Goal: Task Accomplishment & Management: Manage account settings

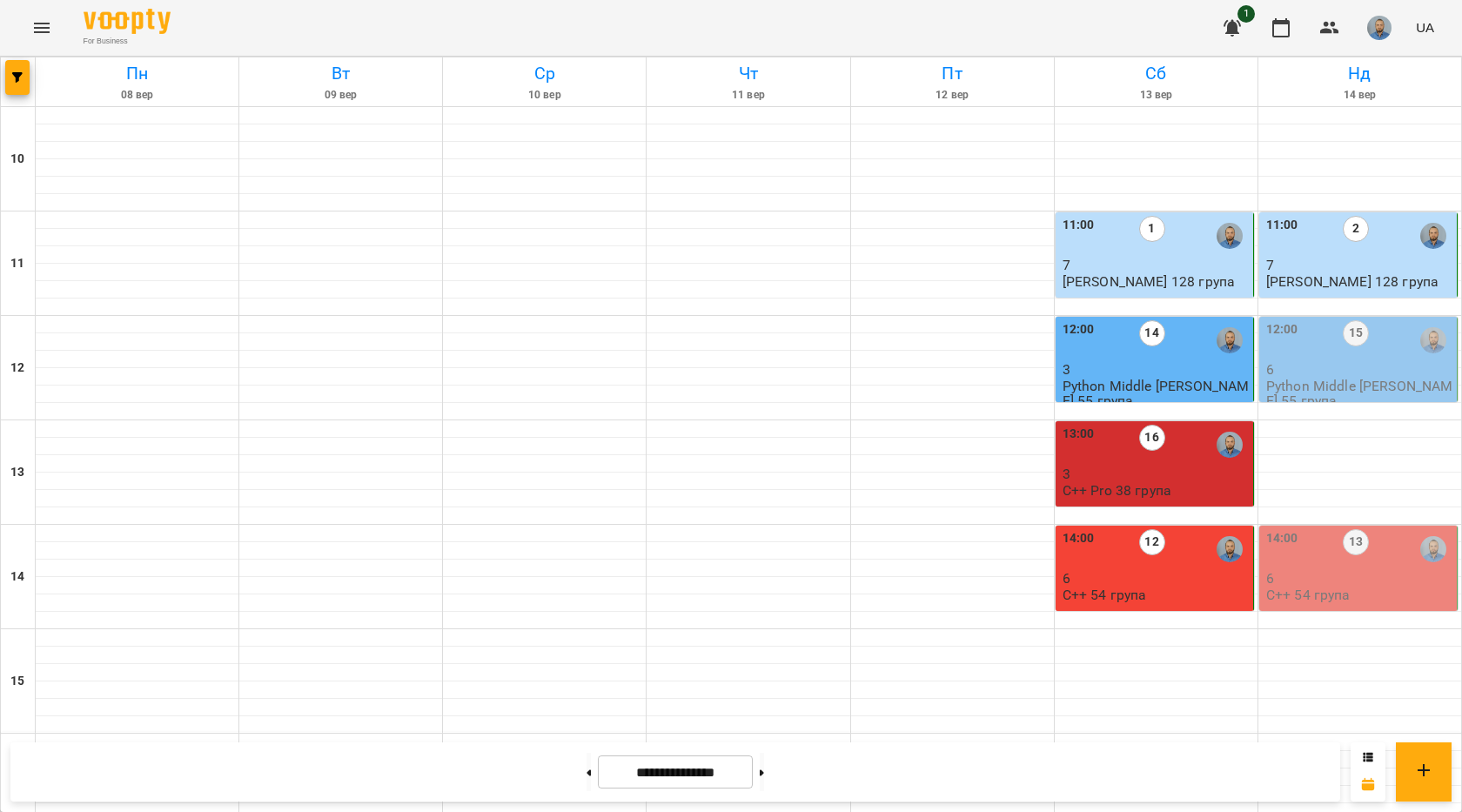
click at [1302, 369] on p "6" at bounding box center [1359, 369] width 187 height 15
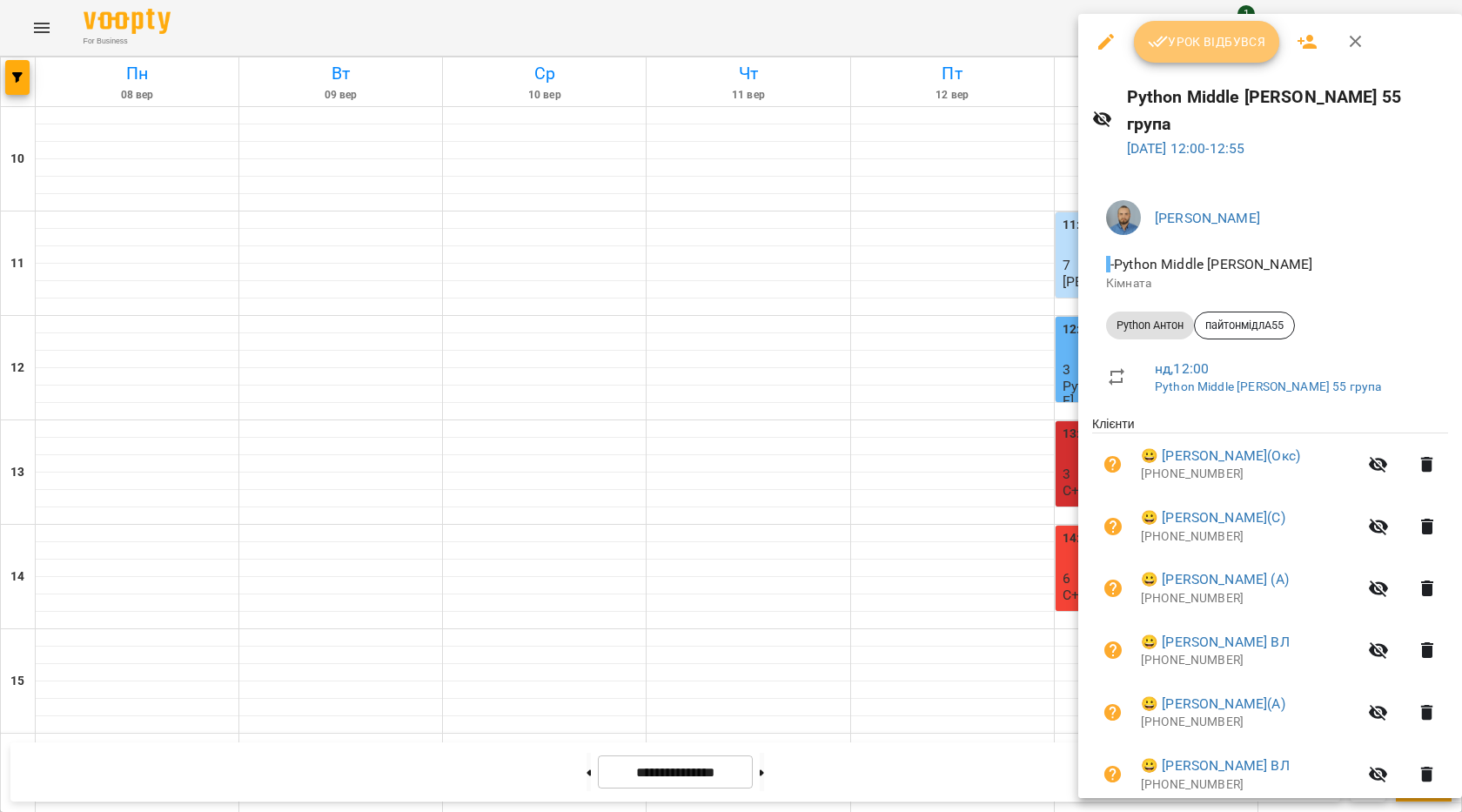
click at [1210, 43] on span "Урок відбувся" at bounding box center [1206, 41] width 118 height 21
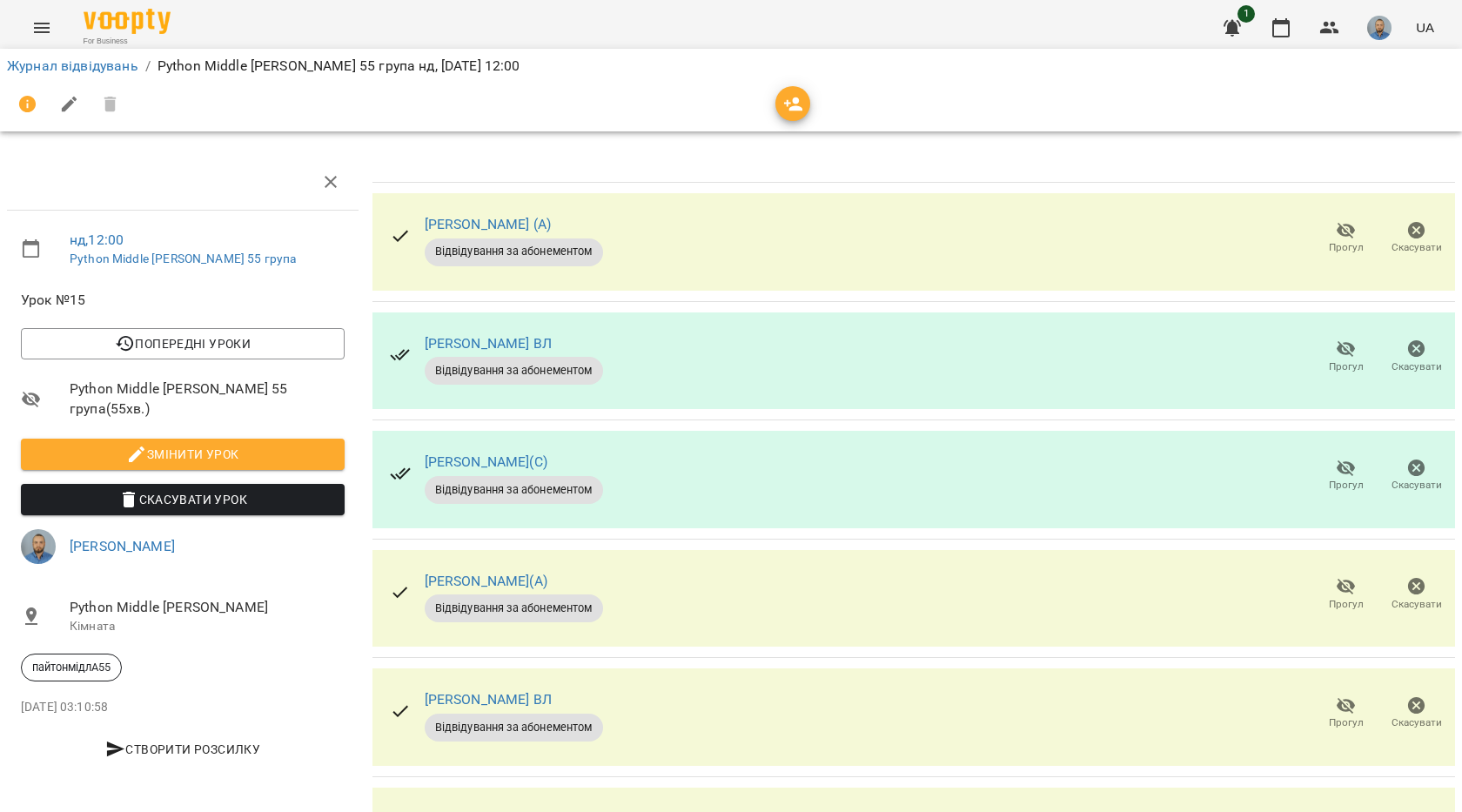
click at [1329, 363] on span "Прогул" at bounding box center [1347, 367] width 35 height 15
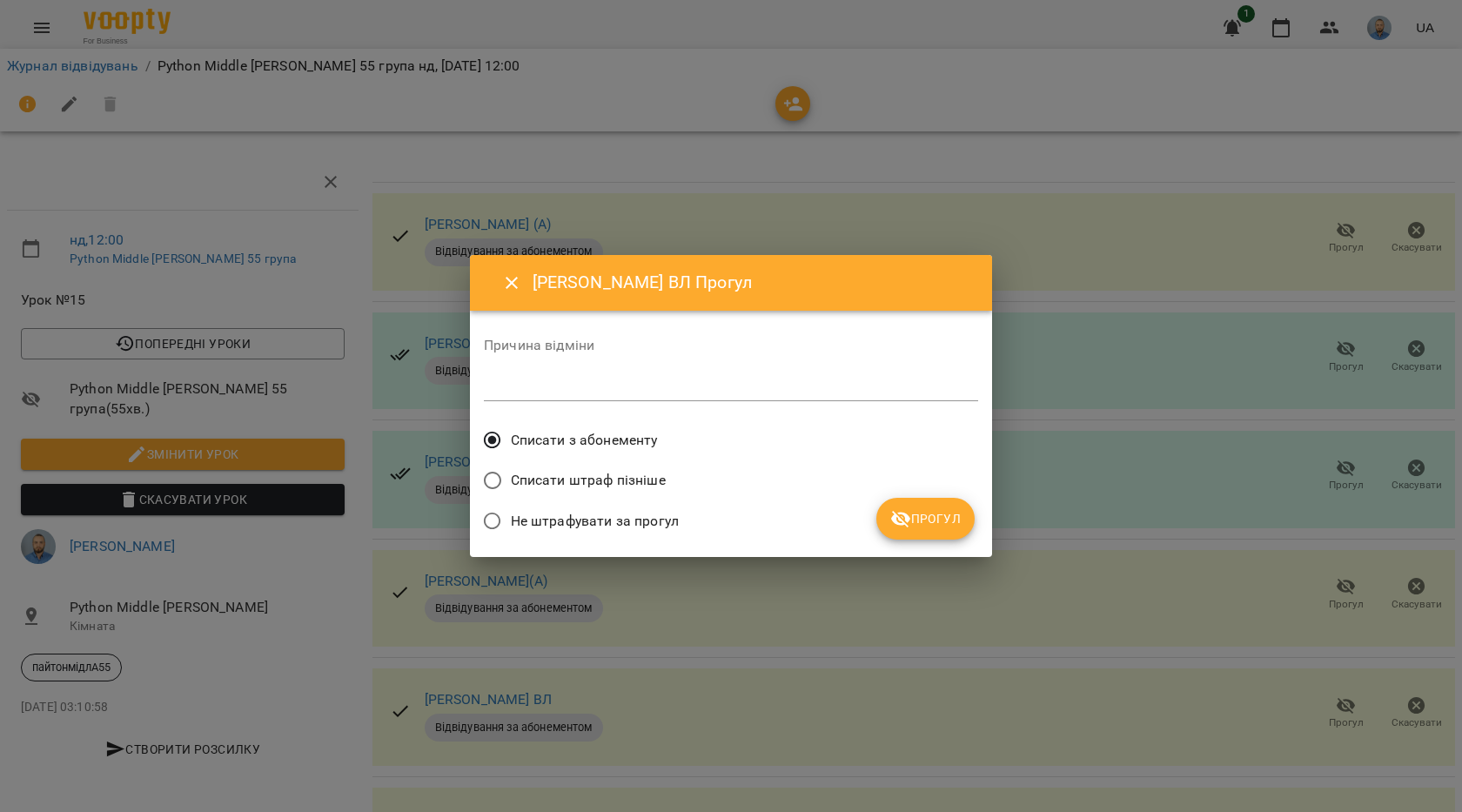
click at [910, 504] on button "Прогул" at bounding box center [925, 519] width 98 height 42
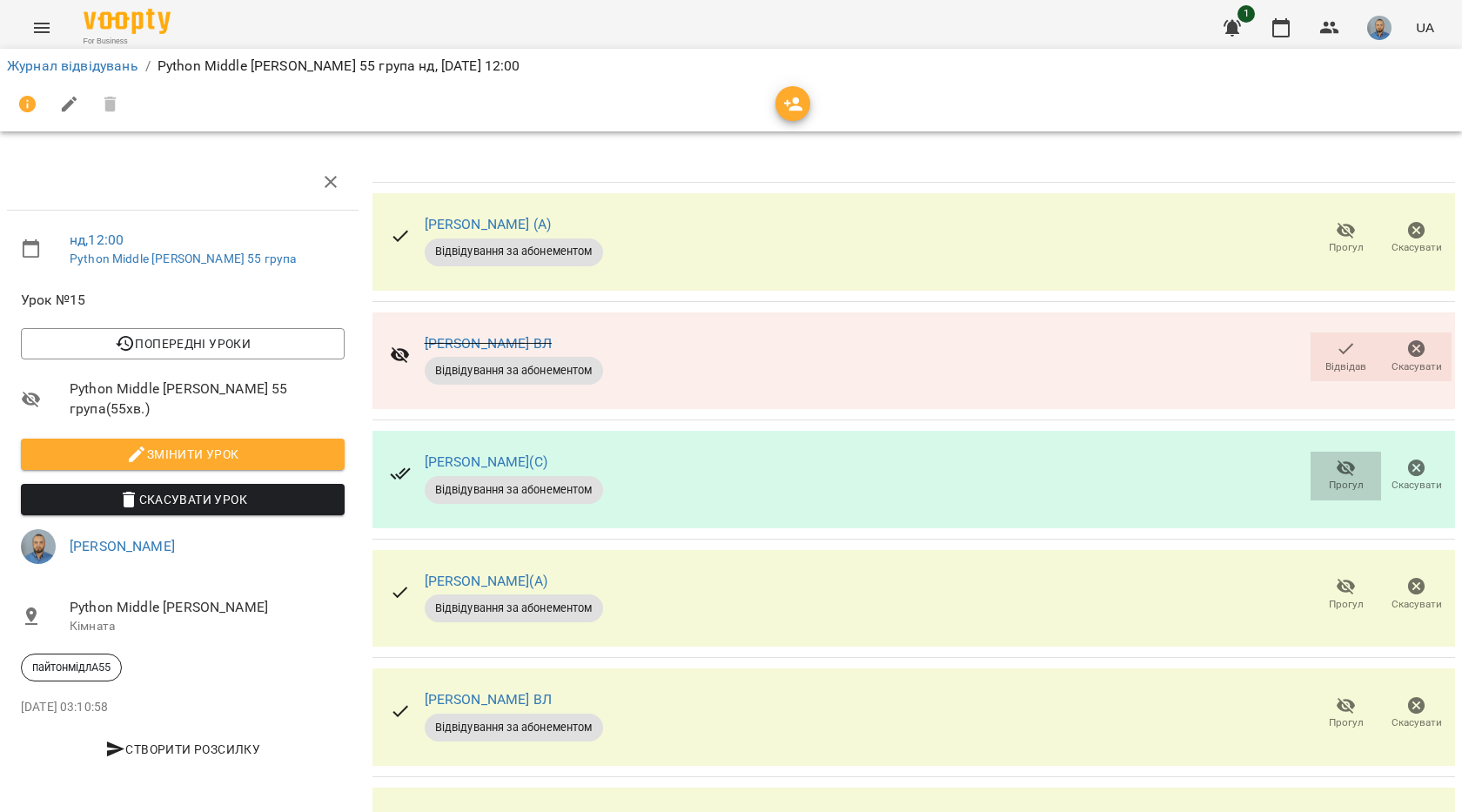
click at [1330, 485] on span "Прогул" at bounding box center [1347, 485] width 35 height 15
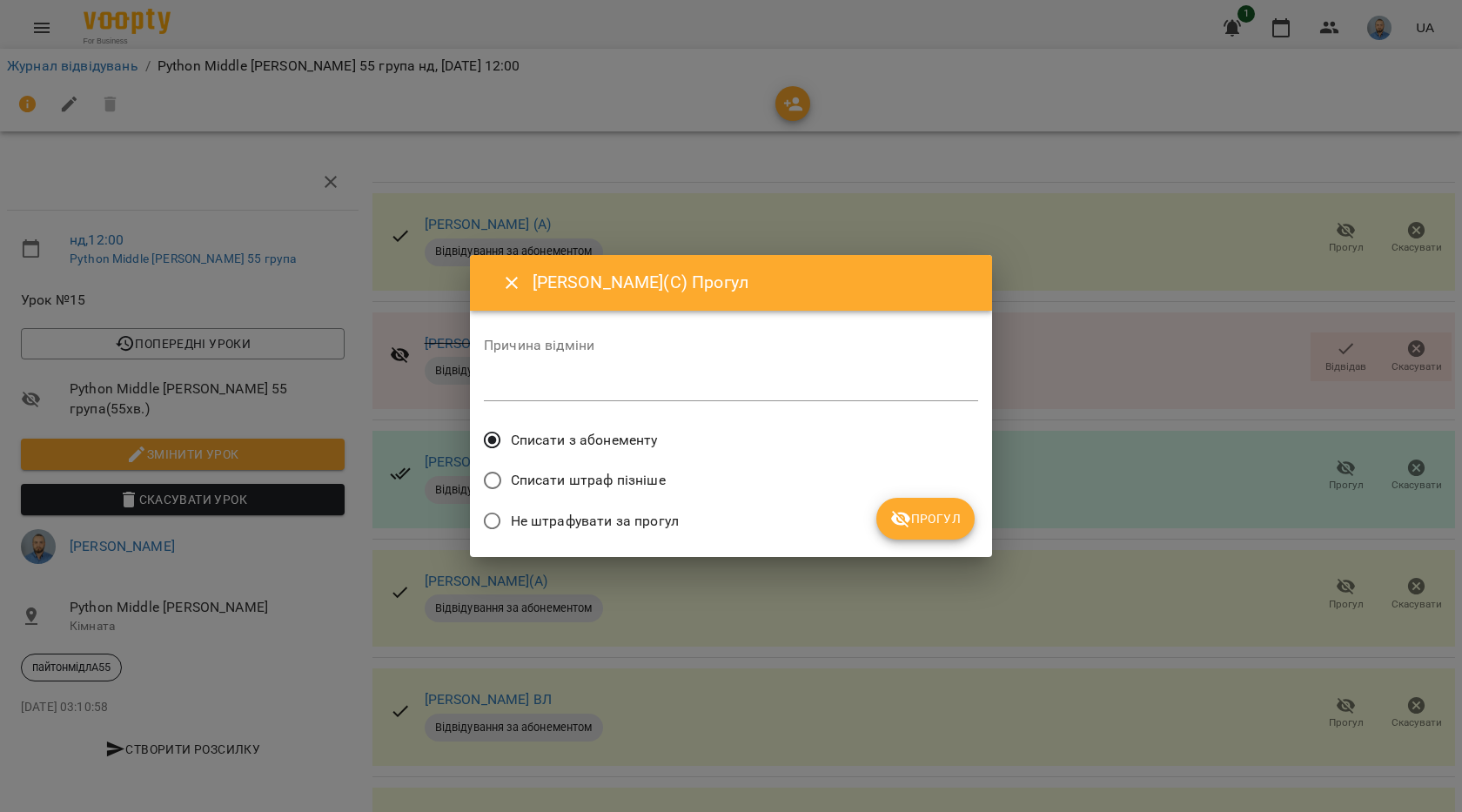
click at [932, 530] on button "Прогул" at bounding box center [925, 519] width 98 height 42
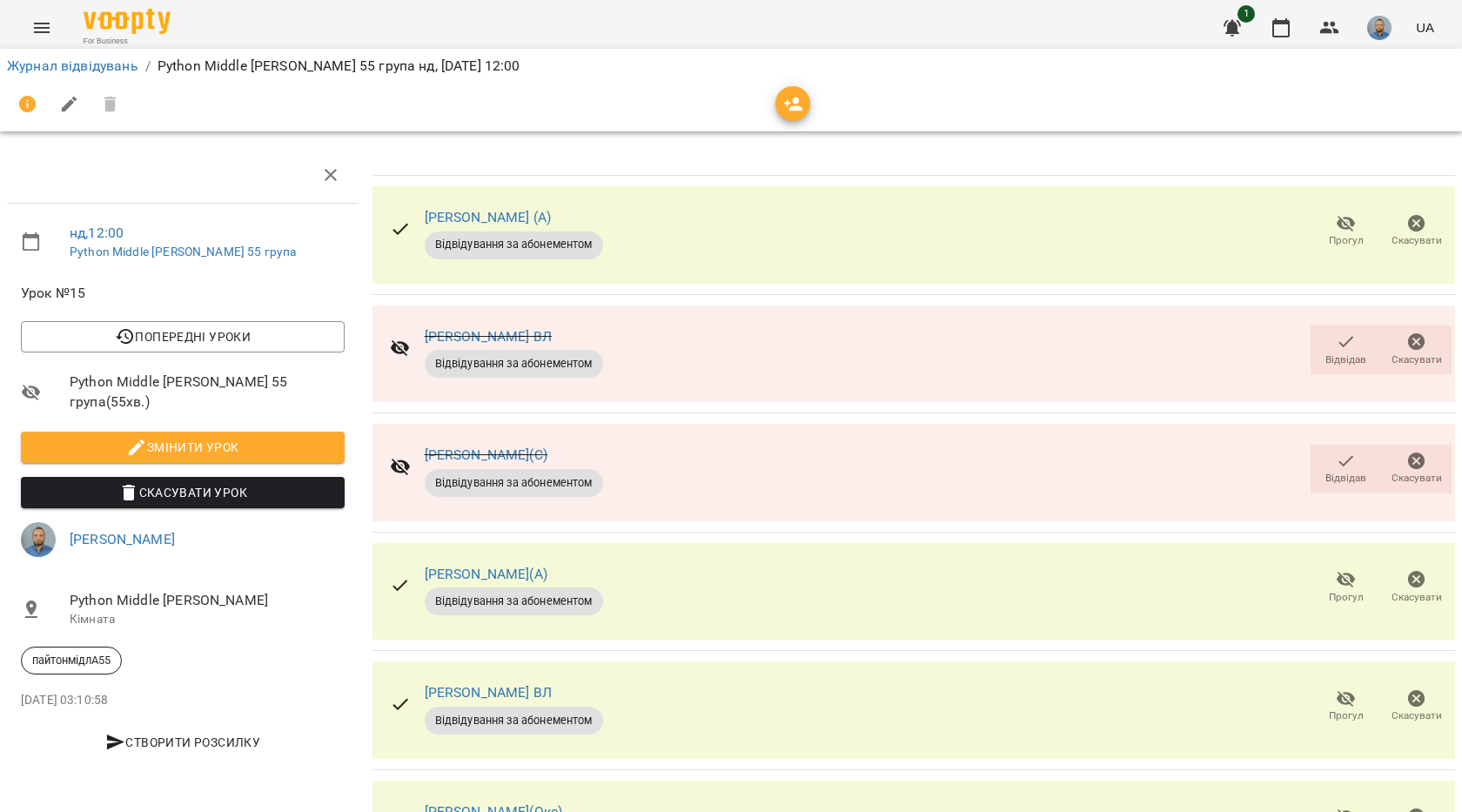
scroll to position [111, 0]
click at [1329, 708] on span "Прогул" at bounding box center [1347, 716] width 35 height 15
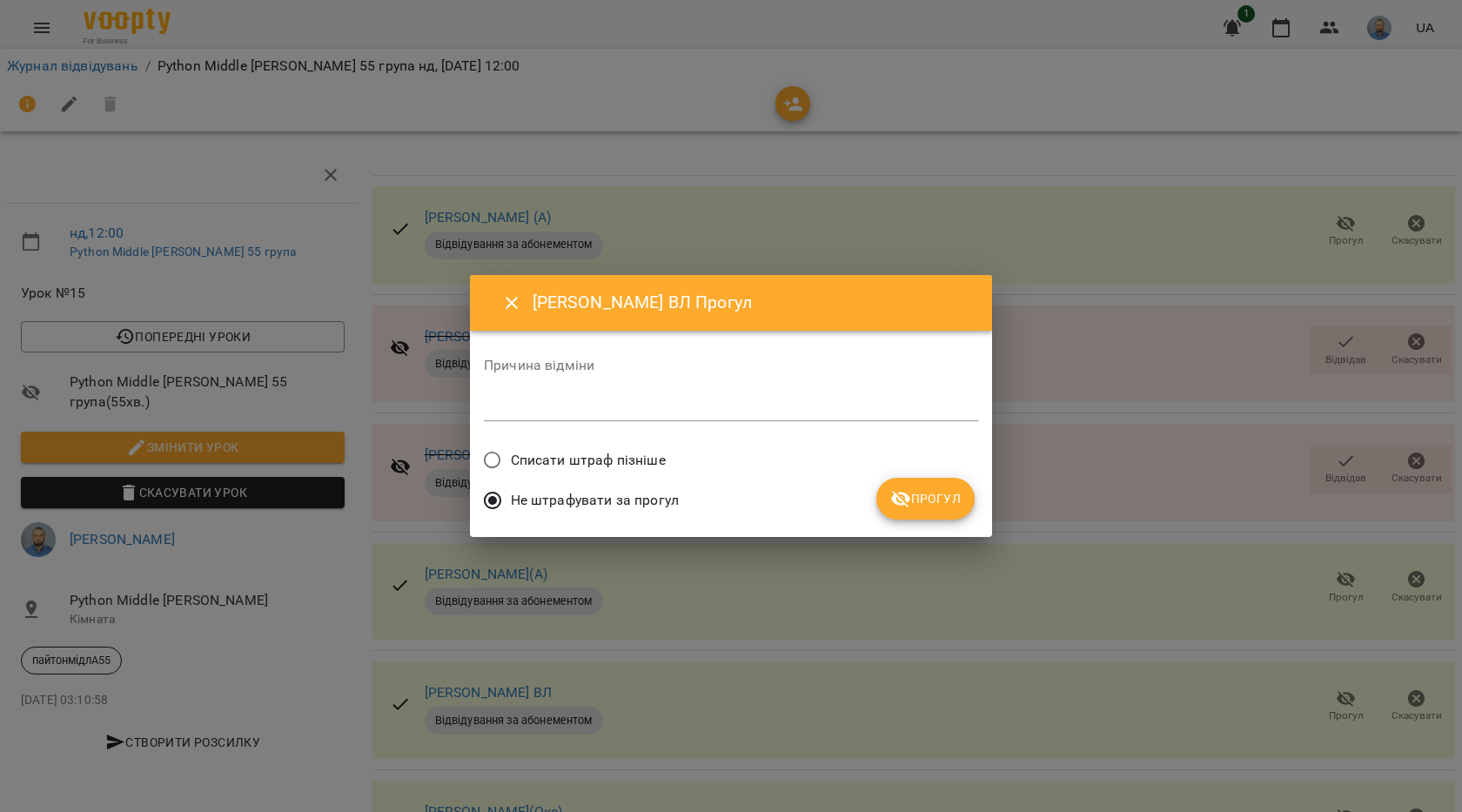
click at [930, 512] on button "Прогул" at bounding box center [925, 499] width 98 height 42
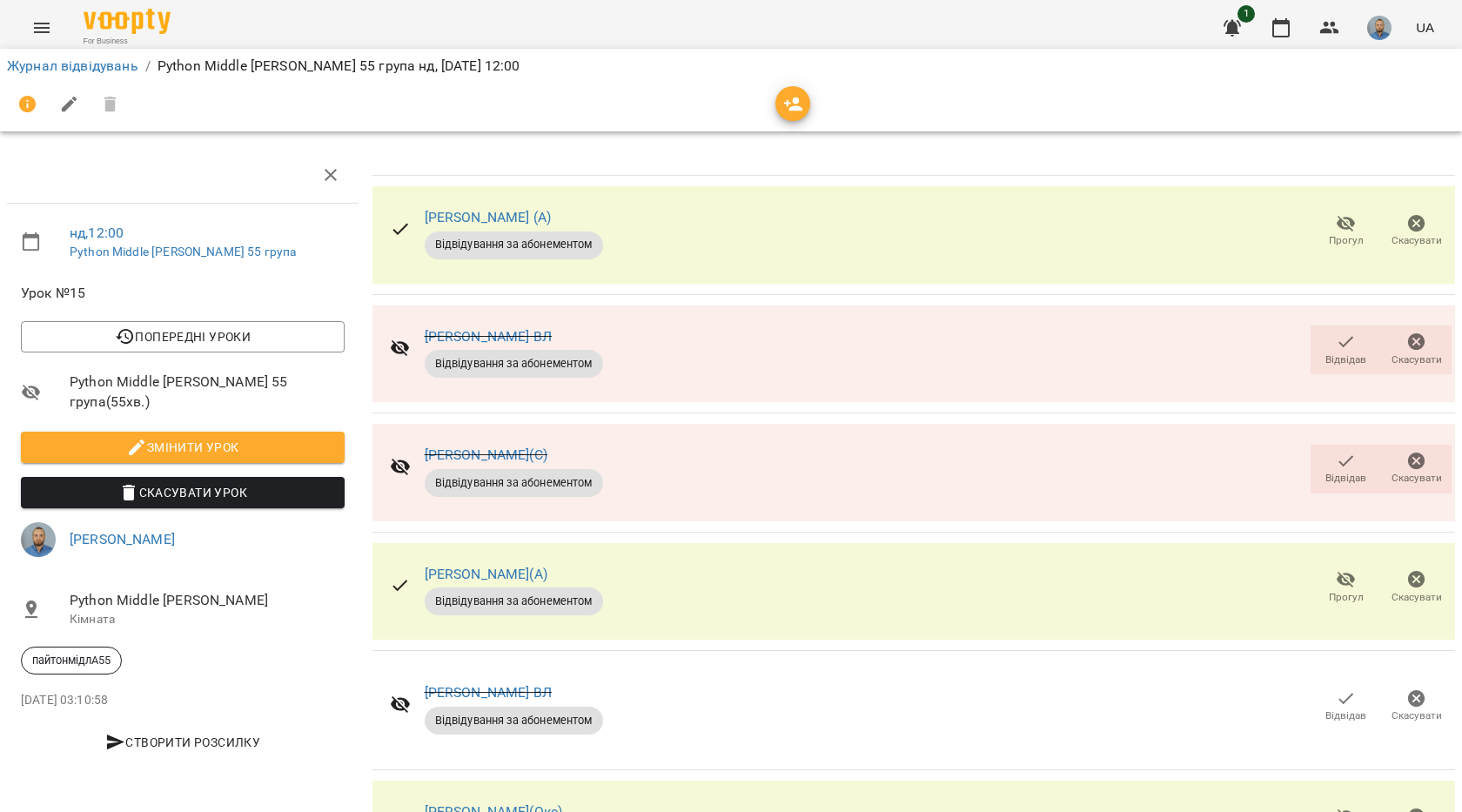
scroll to position [0, 0]
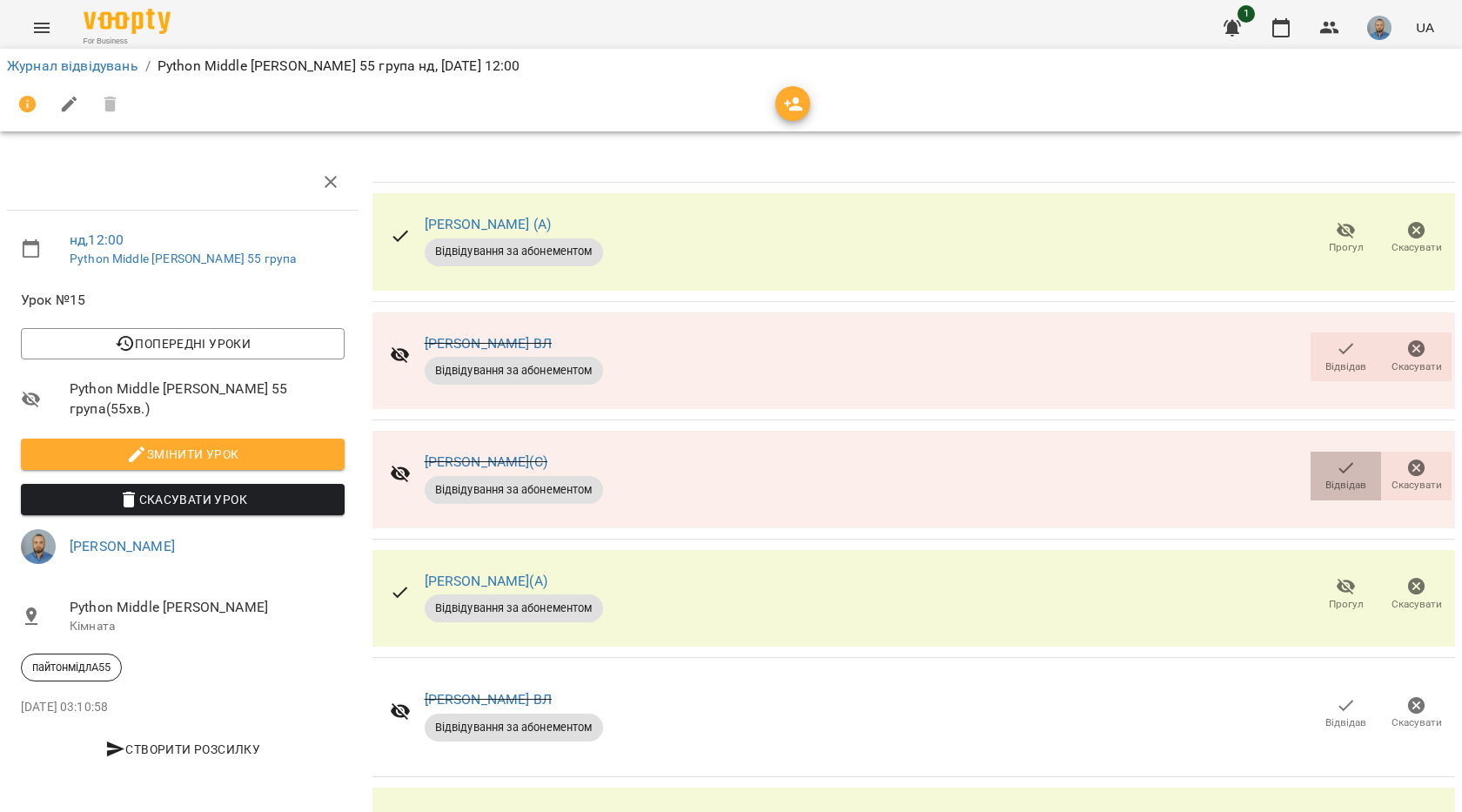
click at [1336, 469] on icon "button" at bounding box center [1346, 467] width 21 height 21
